Goal: Information Seeking & Learning: Learn about a topic

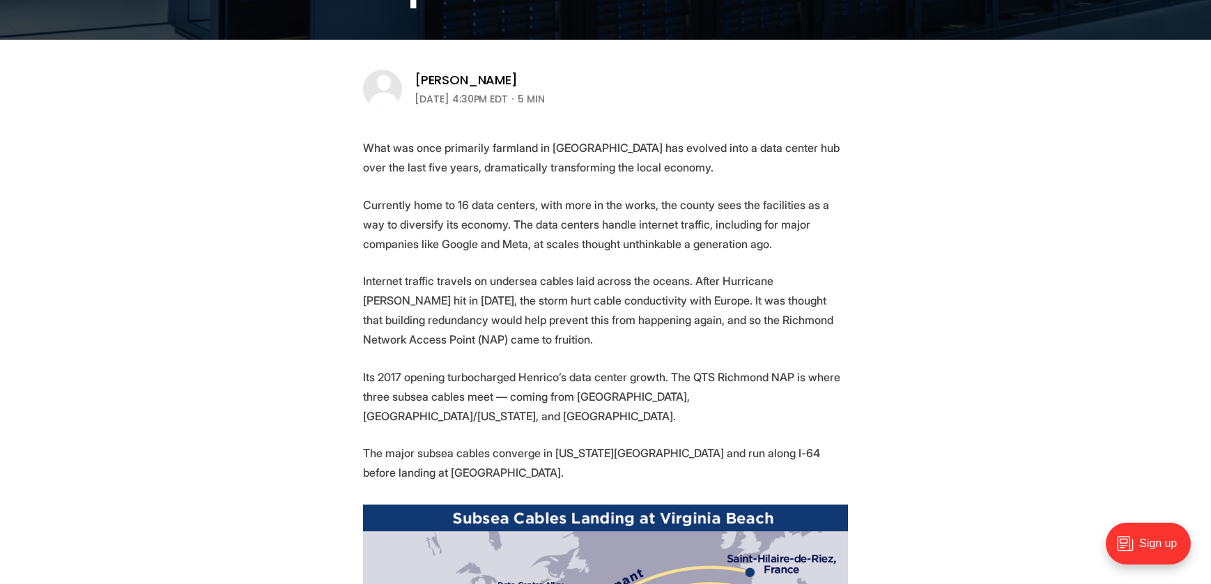
scroll to position [488, 0]
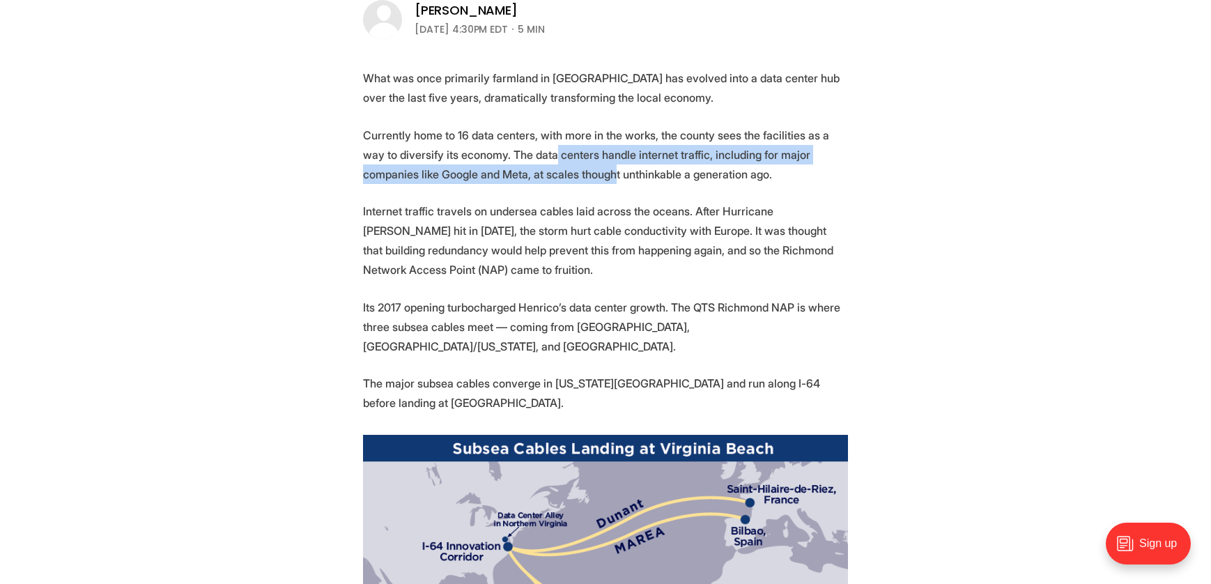
drag, startPoint x: 511, startPoint y: 157, endPoint x: 530, endPoint y: 167, distance: 20.6
click at [530, 167] on p "Currently home to 16 data centers, with more in the works, the county sees the …" at bounding box center [605, 154] width 485 height 59
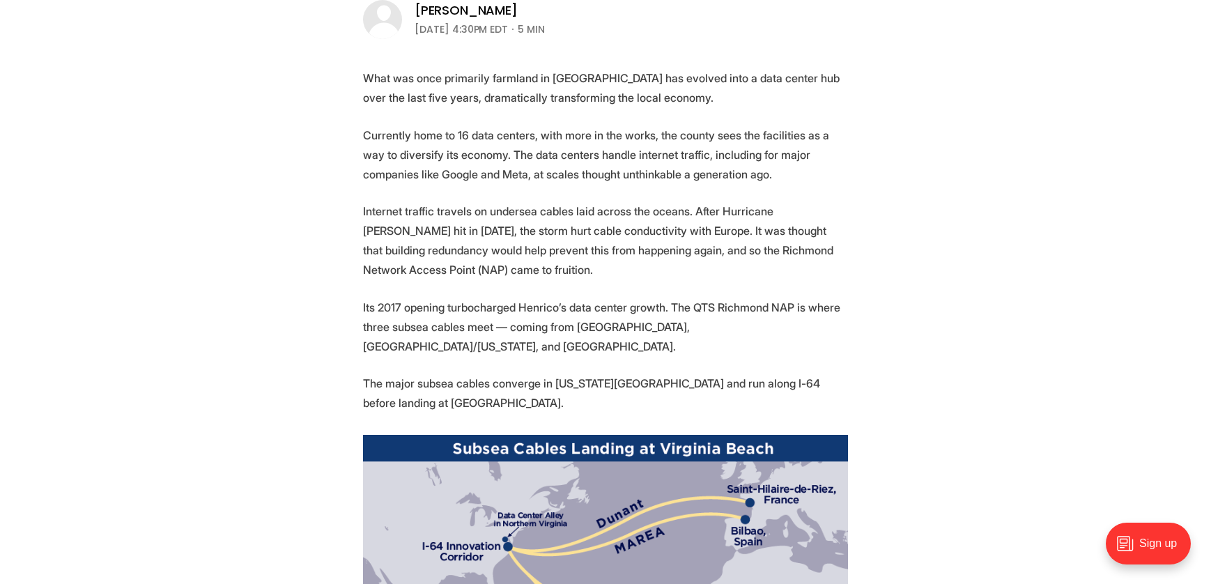
click at [575, 172] on p "Currently home to 16 data centers, with more in the works, the county sees the …" at bounding box center [605, 154] width 485 height 59
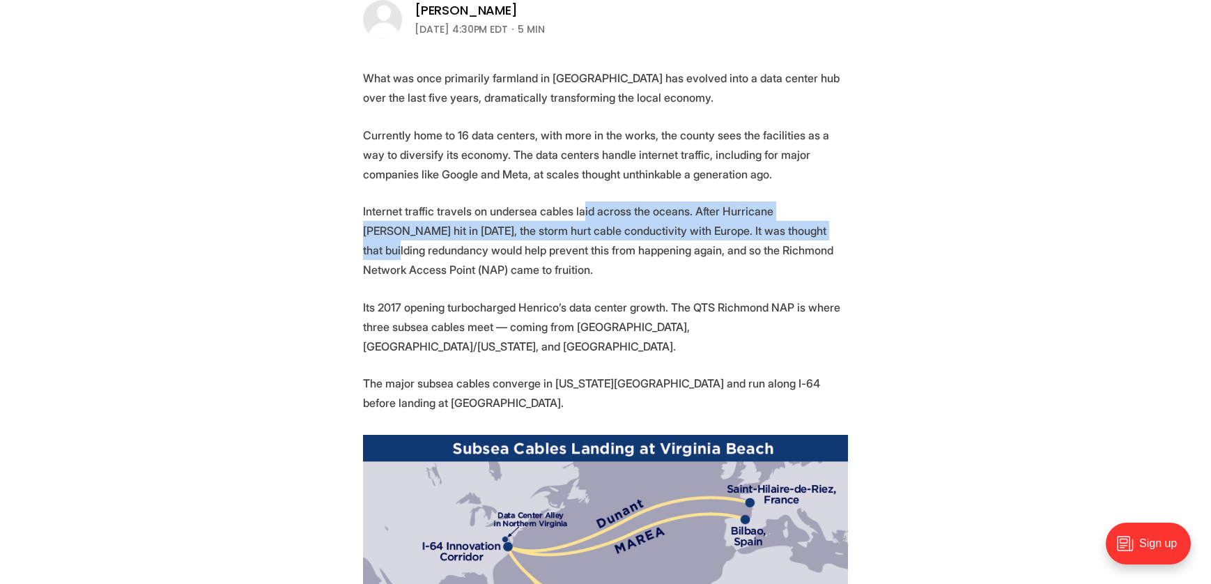
drag, startPoint x: 568, startPoint y: 213, endPoint x: 729, endPoint y: 229, distance: 162.4
click at [729, 229] on p "Internet traffic travels on undersea cables laid across the oceans. After Hurri…" at bounding box center [605, 240] width 485 height 78
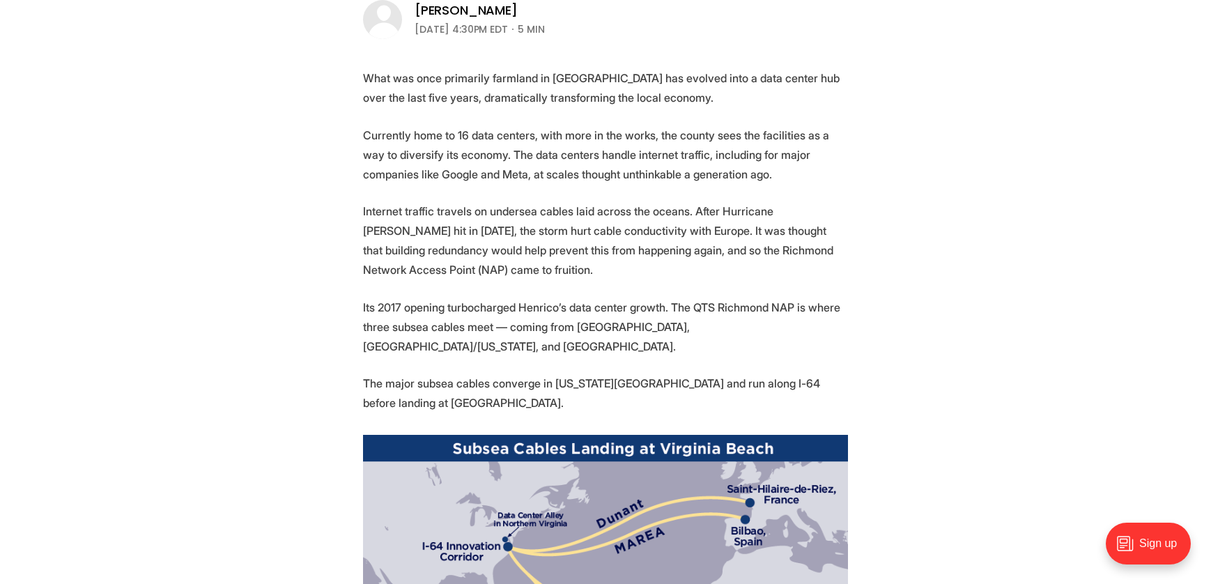
click at [753, 241] on p "Internet traffic travels on undersea cables laid across the oceans. After Hurri…" at bounding box center [605, 240] width 485 height 78
drag, startPoint x: 635, startPoint y: 256, endPoint x: 800, endPoint y: 262, distance: 164.5
click at [800, 262] on p "Internet traffic travels on undersea cables laid across the oceans. After Hurri…" at bounding box center [605, 240] width 485 height 78
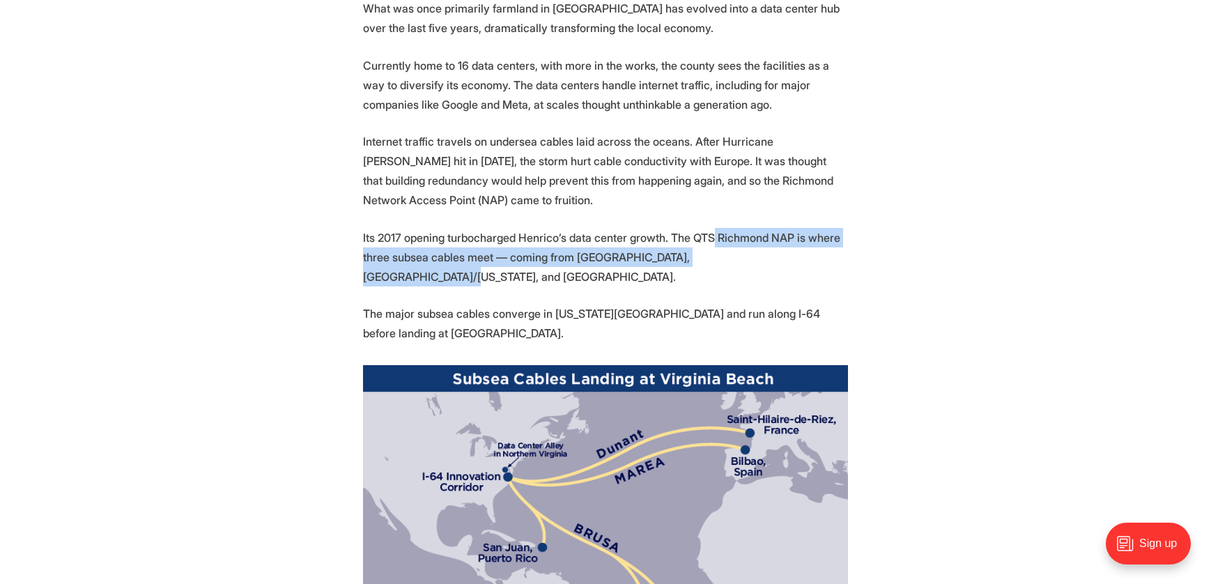
drag, startPoint x: 699, startPoint y: 238, endPoint x: 739, endPoint y: 254, distance: 43.2
click at [739, 254] on p "Its 2017 opening turbocharged Henrico’s data center growth. The QTS Richmond NA…" at bounding box center [605, 257] width 485 height 59
click at [759, 265] on p "Its 2017 opening turbocharged Henrico’s data center growth. The QTS Richmond NA…" at bounding box center [605, 257] width 485 height 59
drag, startPoint x: 415, startPoint y: 259, endPoint x: 686, endPoint y: 255, distance: 270.4
click at [686, 255] on p "Its 2017 opening turbocharged Henrico’s data center growth. The QTS Richmond NA…" at bounding box center [605, 257] width 485 height 59
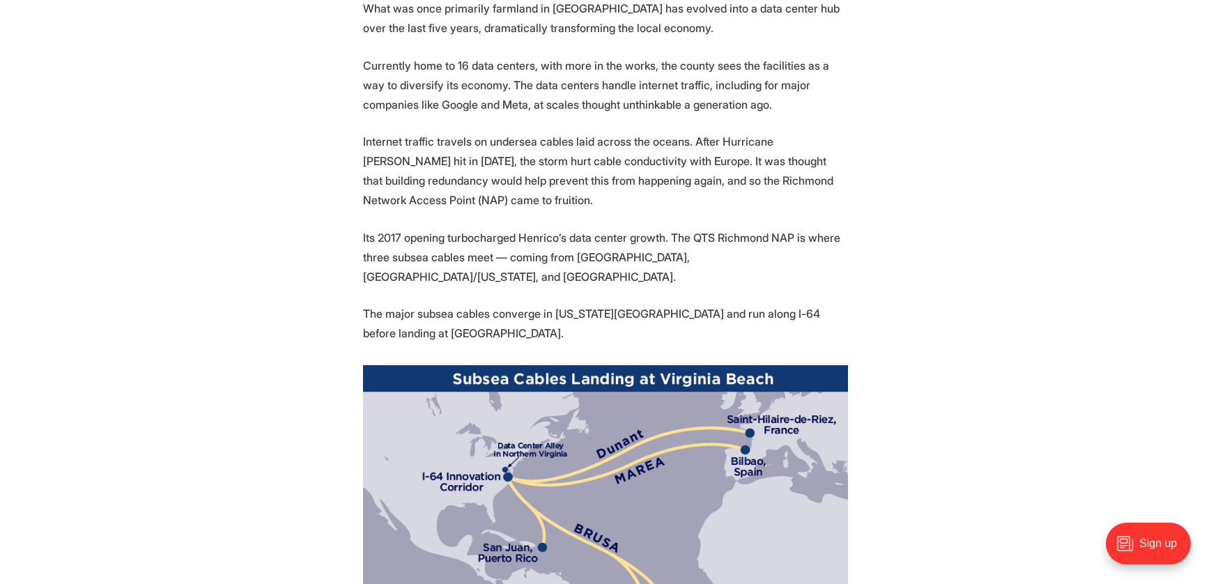
click at [762, 258] on p "Its 2017 opening turbocharged Henrico’s data center growth. The QTS Richmond NA…" at bounding box center [605, 257] width 485 height 59
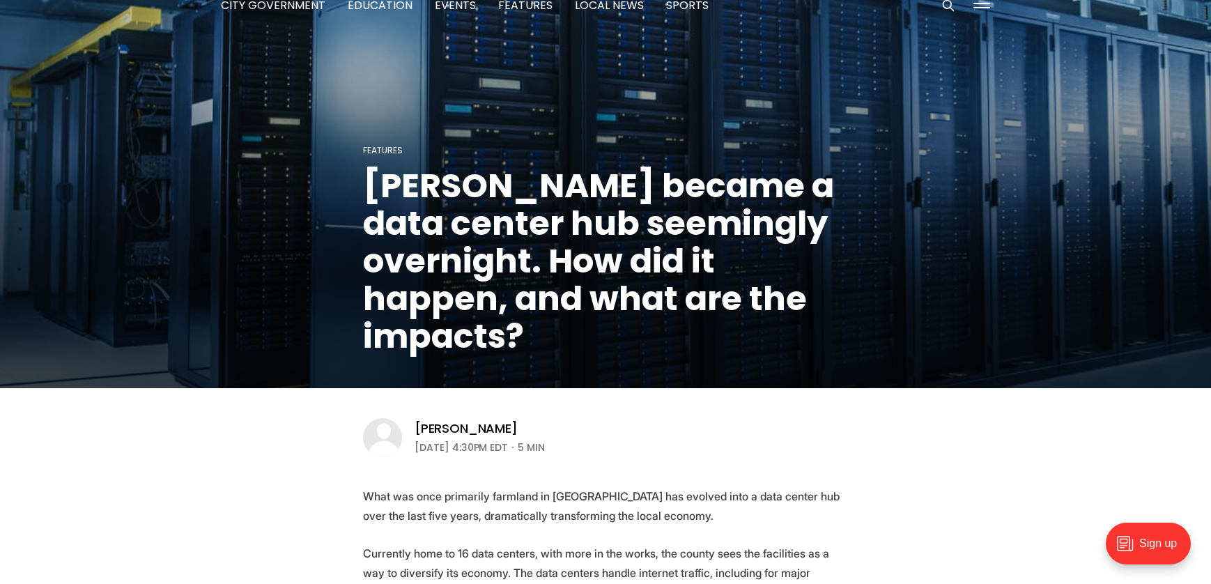
scroll to position [488, 0]
